Goal: Find contact information: Find contact information

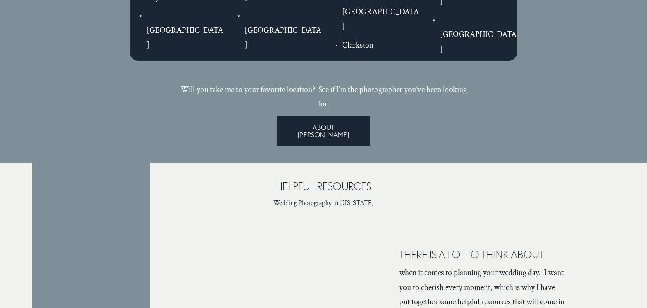
scroll to position [1600, 0]
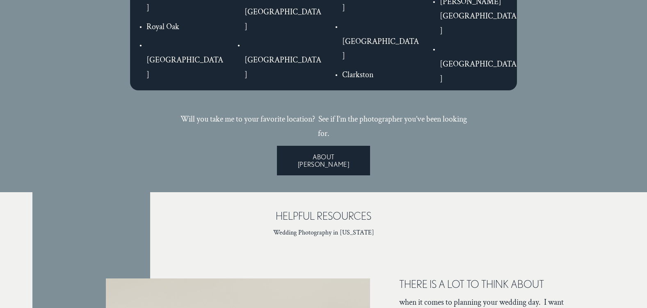
click at [325, 146] on link "ABOUT LISA" at bounding box center [323, 161] width 93 height 30
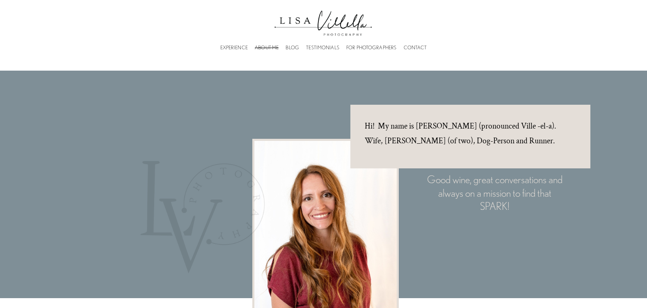
click at [421, 48] on link "CONTACT" at bounding box center [415, 47] width 23 height 2
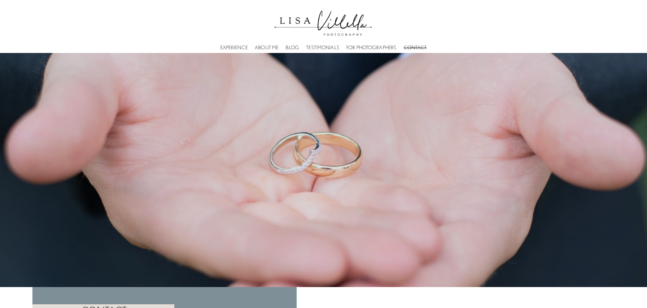
click at [233, 48] on link "EXPERIENCE" at bounding box center [233, 47] width 27 height 2
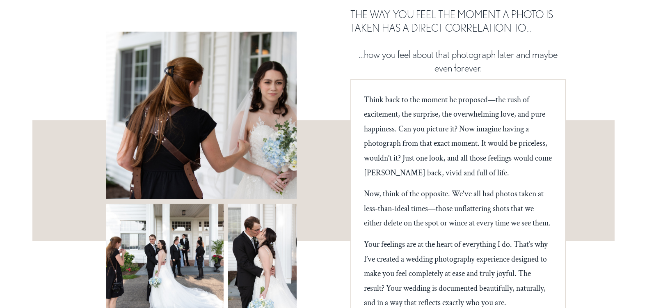
scroll to position [205, 0]
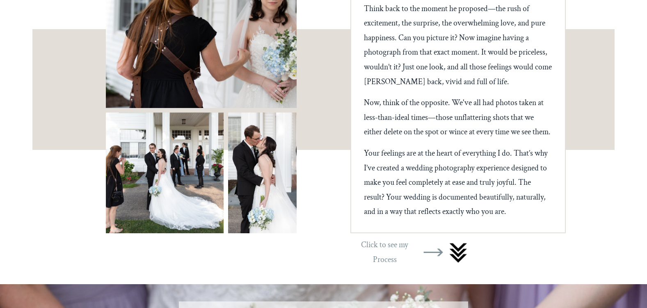
click at [186, 192] on div at bounding box center [165, 172] width 118 height 120
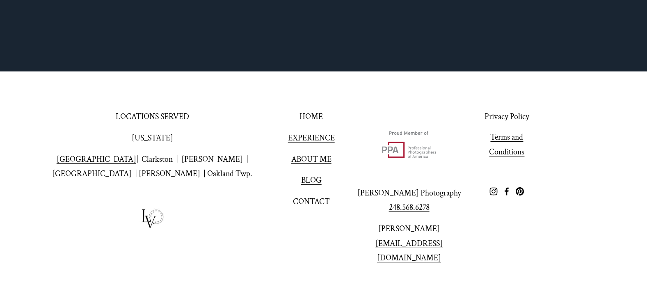
scroll to position [6260, 0]
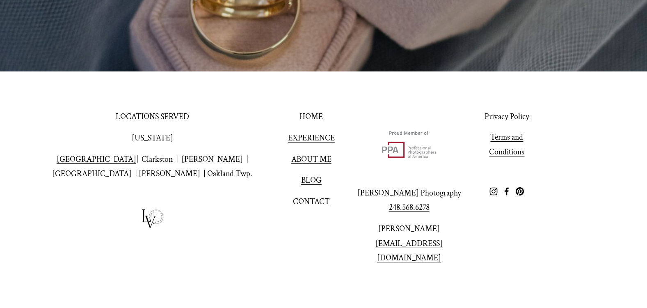
click at [310, 209] on link "CONTACT" at bounding box center [311, 201] width 37 height 15
